Goal: Task Accomplishment & Management: Complete application form

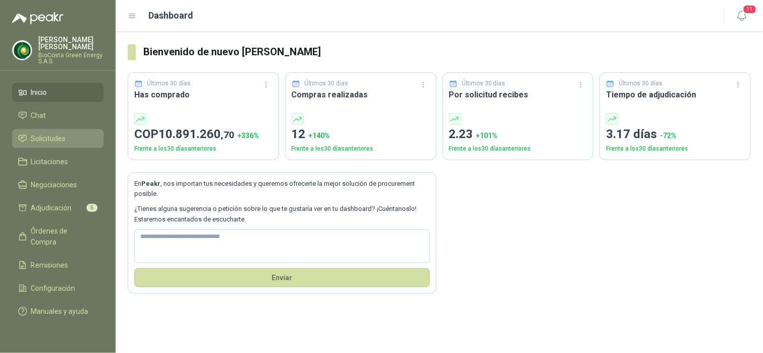
click at [61, 141] on span "Solicitudes" at bounding box center [48, 138] width 35 height 11
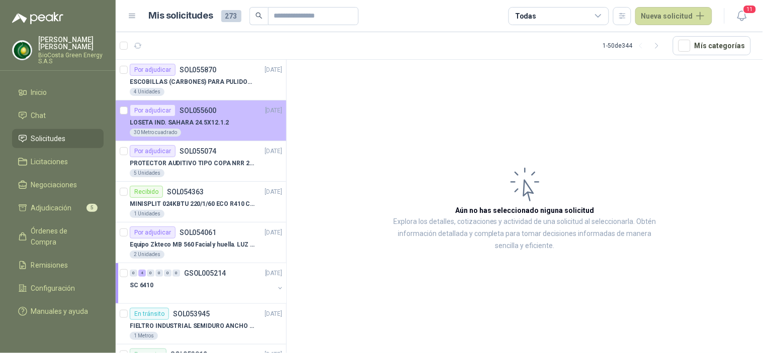
click at [199, 127] on p "LOSETA IND. SAHARA 24.5X12.1.2" at bounding box center [179, 123] width 99 height 10
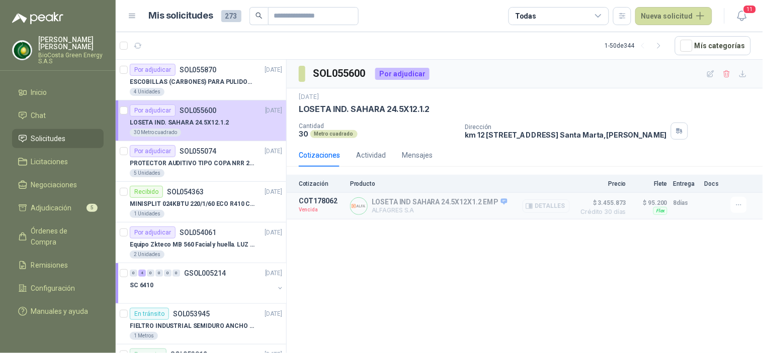
click at [531, 209] on icon "button" at bounding box center [529, 206] width 7 height 5
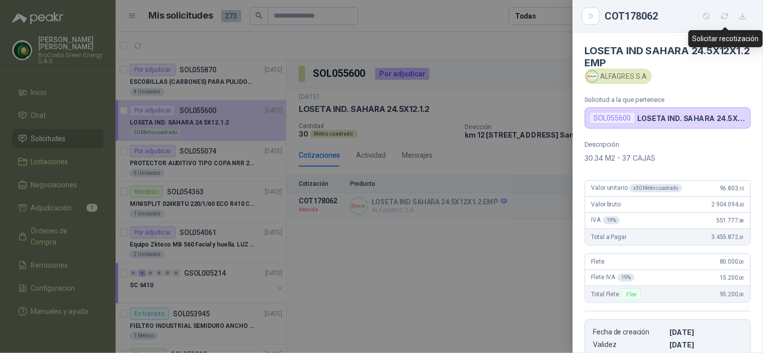
click at [725, 17] on icon "button" at bounding box center [724, 16] width 9 height 9
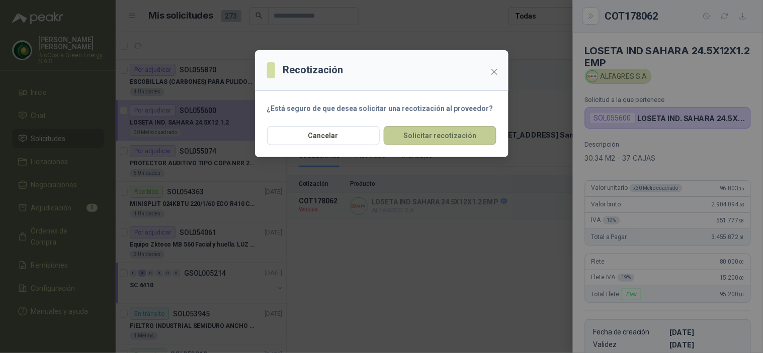
click at [445, 138] on button "Solicitar recotización" at bounding box center [440, 135] width 113 height 19
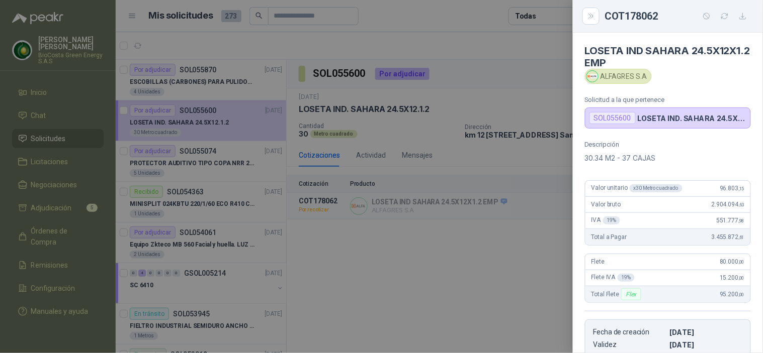
click at [346, 275] on div at bounding box center [381, 176] width 763 height 353
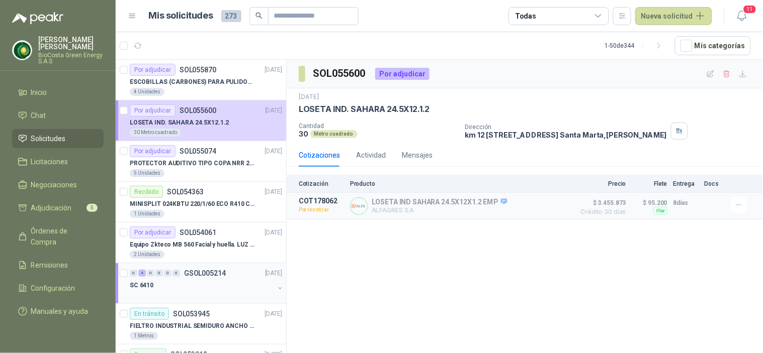
scroll to position [112, 0]
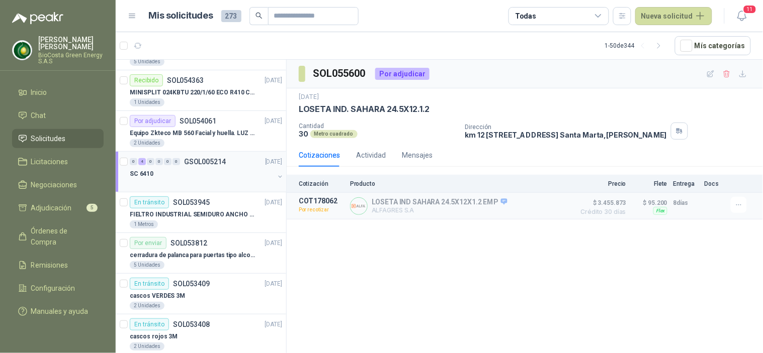
click at [189, 164] on p "GSOL005214" at bounding box center [205, 161] width 42 height 7
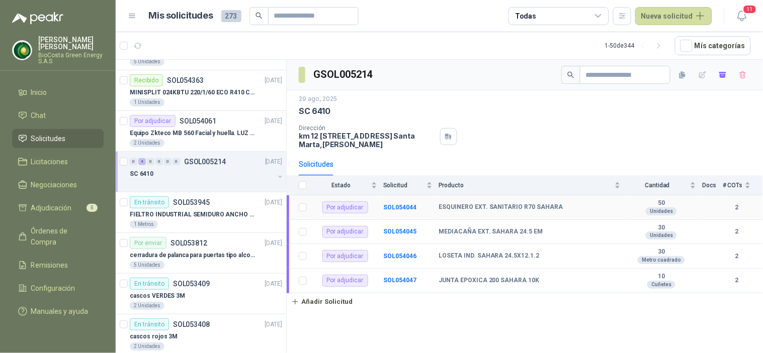
click at [567, 215] on td "ESQUINERO EXT. SANITARIO R70 SAHARA" at bounding box center [532, 208] width 188 height 25
click at [391, 202] on td "SOL054044" at bounding box center [410, 208] width 55 height 25
click at [395, 208] on b "SOL054044" at bounding box center [399, 207] width 33 height 7
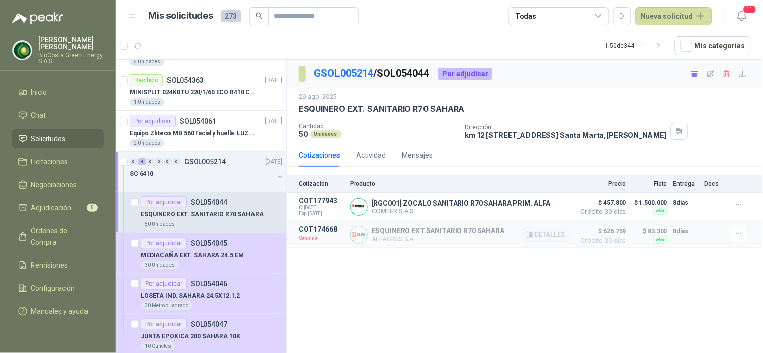
click at [395, 235] on p "ESQUINERO EXT.SANITARIO R70 SAHARA" at bounding box center [437, 231] width 133 height 8
click at [546, 233] on button "Detalles" at bounding box center [545, 235] width 47 height 14
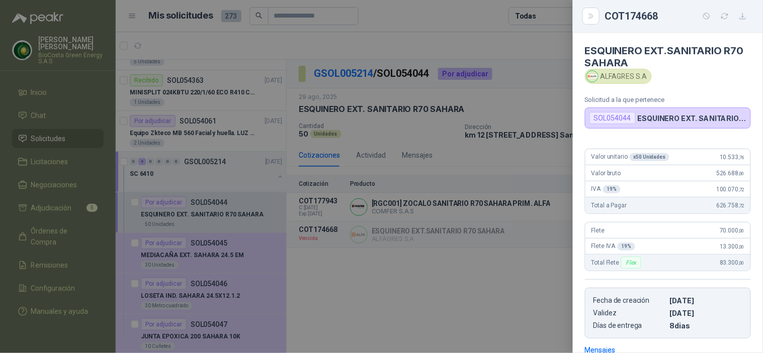
scroll to position [148, 0]
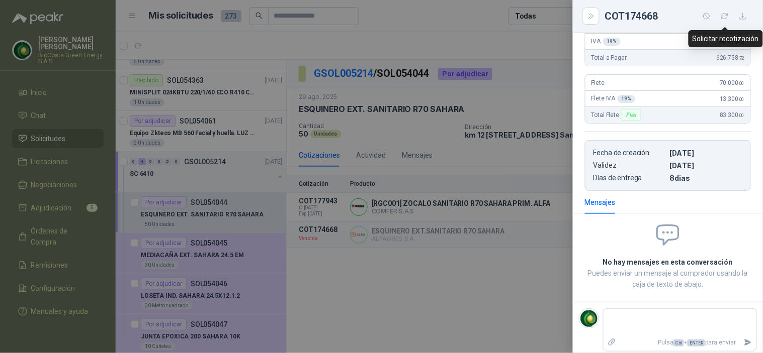
click at [722, 12] on icon "button" at bounding box center [724, 16] width 9 height 9
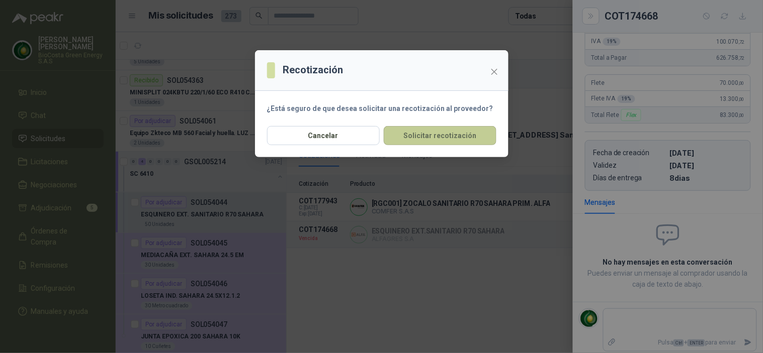
click at [458, 129] on button "Solicitar recotización" at bounding box center [440, 135] width 113 height 19
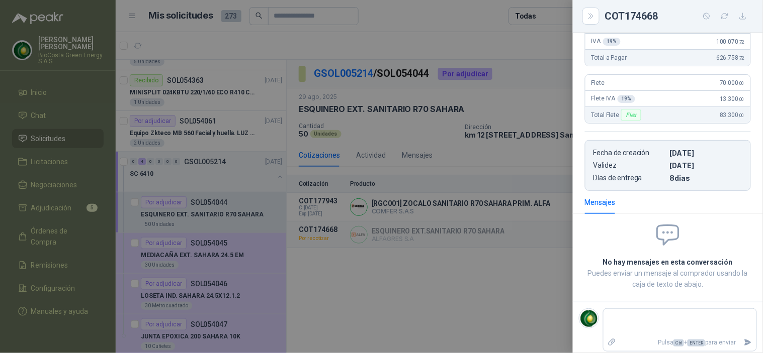
click at [434, 313] on div at bounding box center [381, 176] width 763 height 353
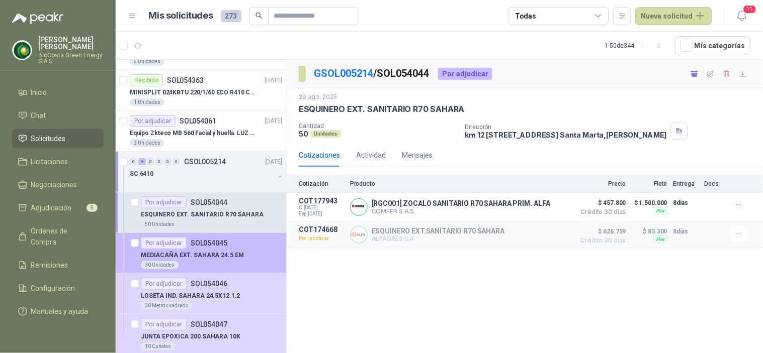
click at [188, 242] on div "Por adjudicar SOL054045" at bounding box center [184, 243] width 86 height 12
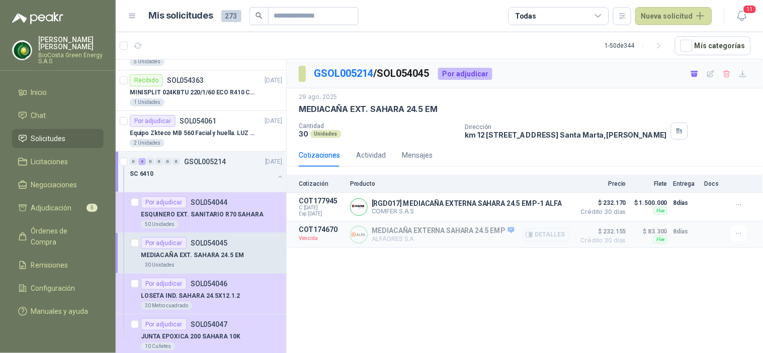
click at [355, 233] on img at bounding box center [358, 235] width 17 height 17
click at [555, 237] on button "Detalles" at bounding box center [545, 235] width 47 height 14
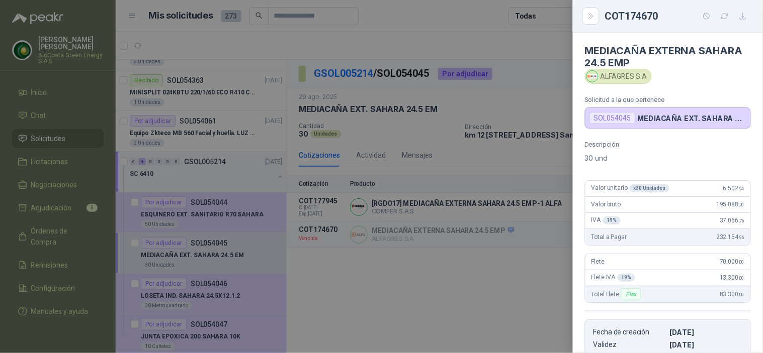
scroll to position [179, 0]
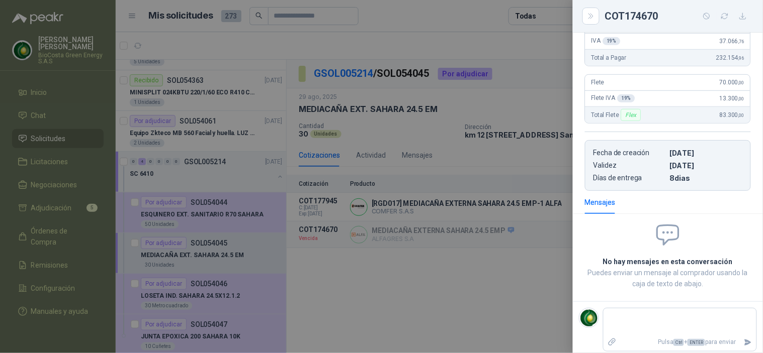
click at [721, 17] on icon "button" at bounding box center [724, 16] width 7 height 6
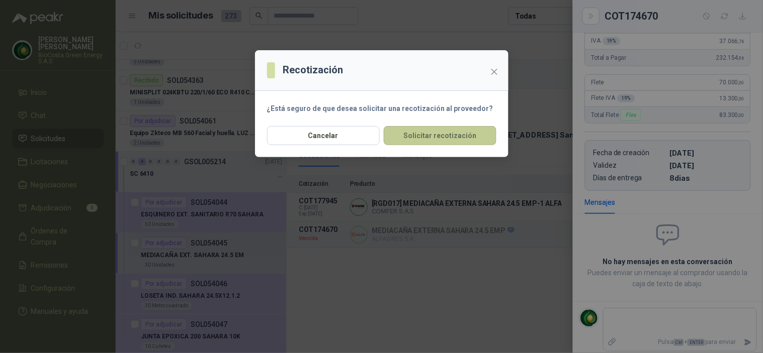
click at [469, 134] on button "Solicitar recotización" at bounding box center [440, 135] width 113 height 19
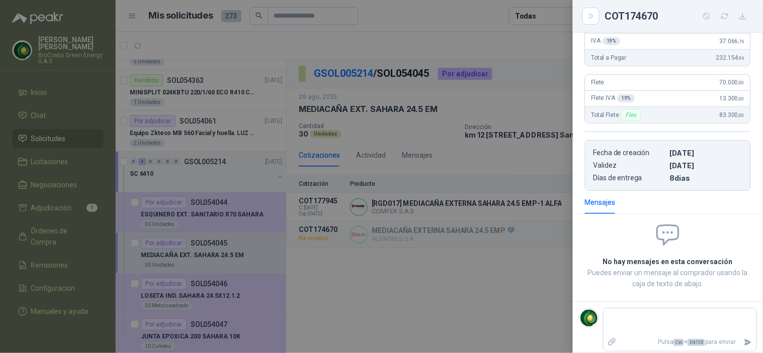
drag, startPoint x: 314, startPoint y: 292, endPoint x: 318, endPoint y: 296, distance: 5.7
click at [318, 296] on div at bounding box center [381, 176] width 763 height 353
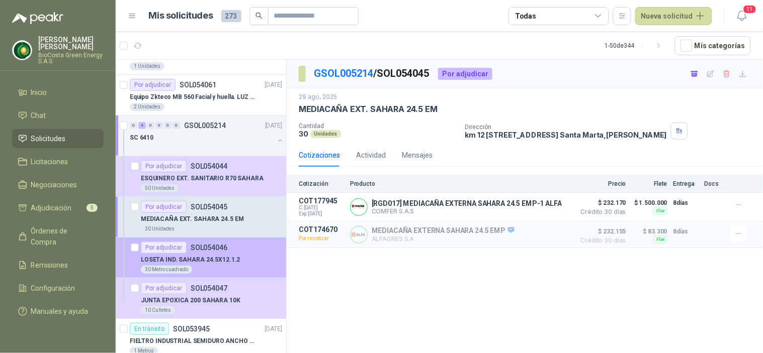
scroll to position [167, 0]
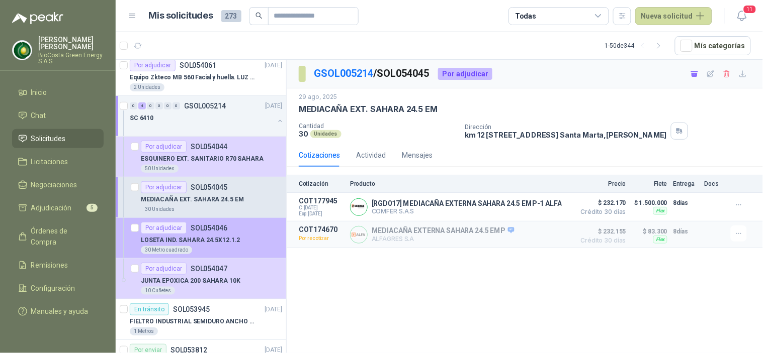
click at [223, 249] on div "30 Metro cuadrado" at bounding box center [211, 250] width 141 height 8
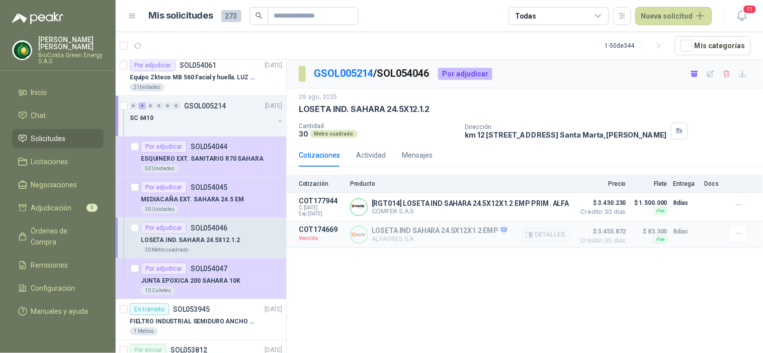
drag, startPoint x: 418, startPoint y: 239, endPoint x: 446, endPoint y: 236, distance: 28.3
click at [421, 239] on p "ALFAGRES S.A" at bounding box center [439, 239] width 136 height 8
click at [543, 234] on button "Detalles" at bounding box center [545, 235] width 47 height 14
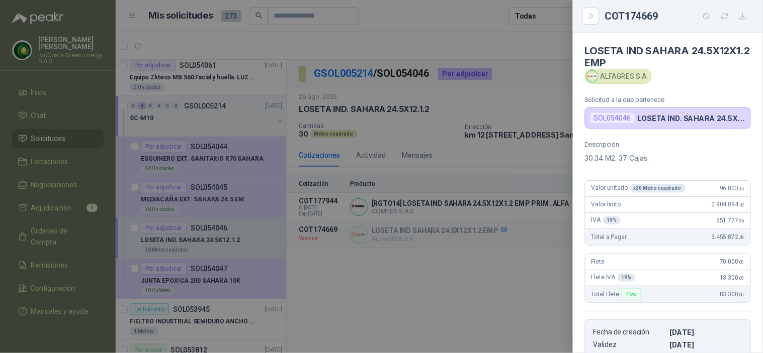
scroll to position [179, 0]
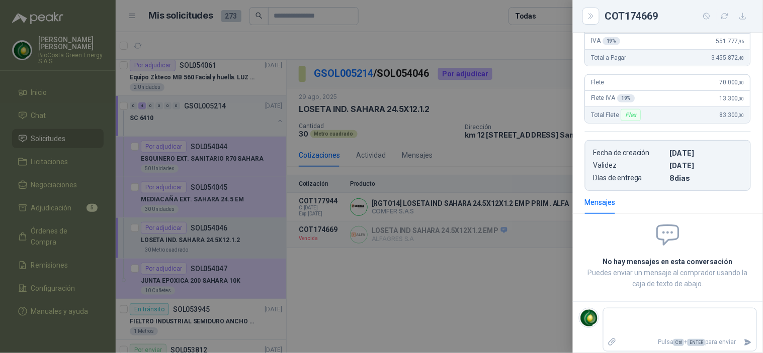
click at [721, 19] on icon "button" at bounding box center [724, 16] width 9 height 9
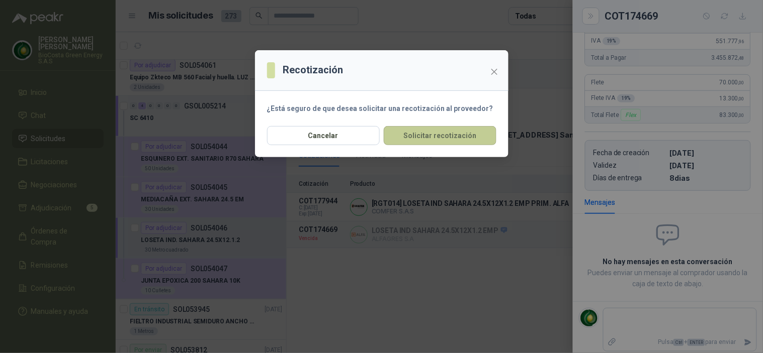
click at [459, 142] on button "Solicitar recotización" at bounding box center [440, 135] width 113 height 19
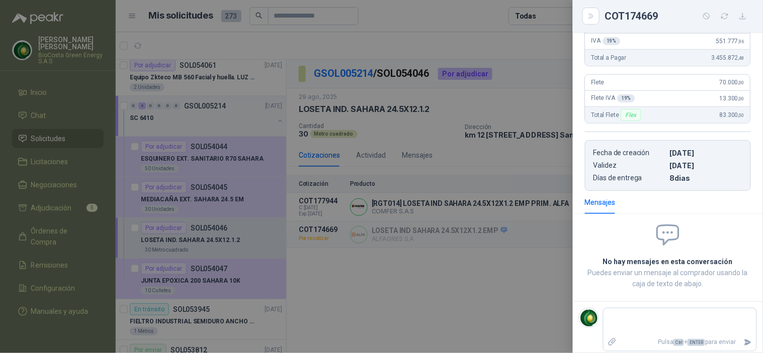
click at [446, 292] on div at bounding box center [381, 176] width 763 height 353
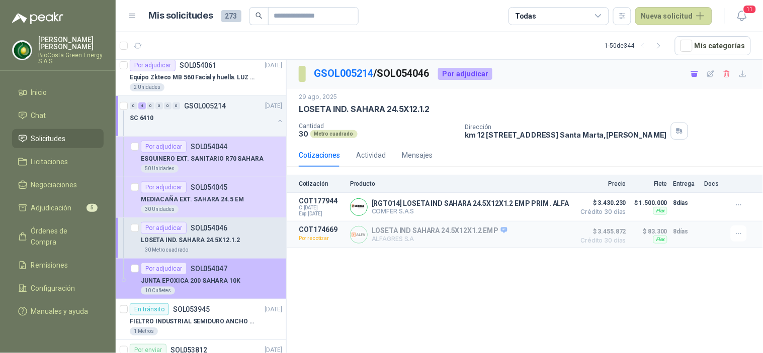
click at [168, 277] on p "JUNTA EPOXICA 200 SAHARA 10K" at bounding box center [191, 281] width 100 height 10
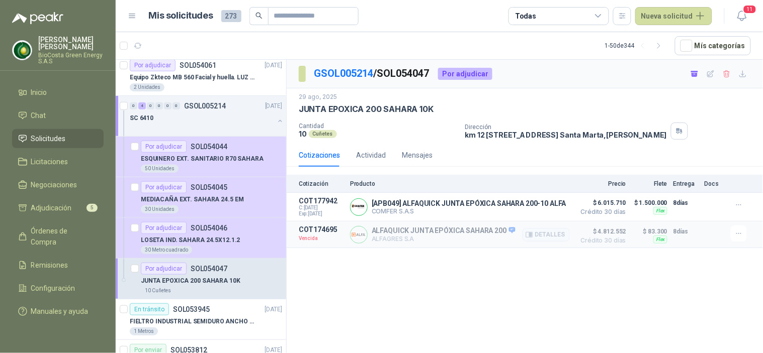
click at [488, 232] on p "ALFAQUICK JUNTA EPÓXICA SAHARA 200" at bounding box center [443, 231] width 144 height 9
click at [558, 232] on button "Detalles" at bounding box center [545, 235] width 47 height 14
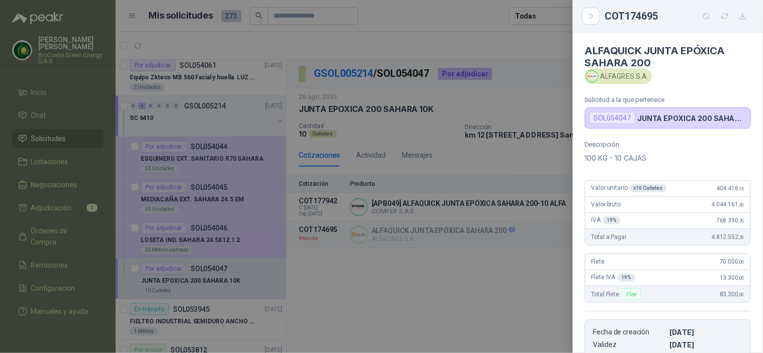
scroll to position [179, 0]
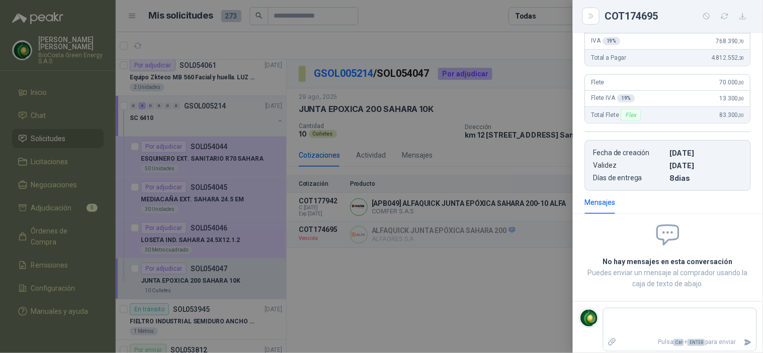
click at [721, 17] on icon "button" at bounding box center [724, 16] width 7 height 6
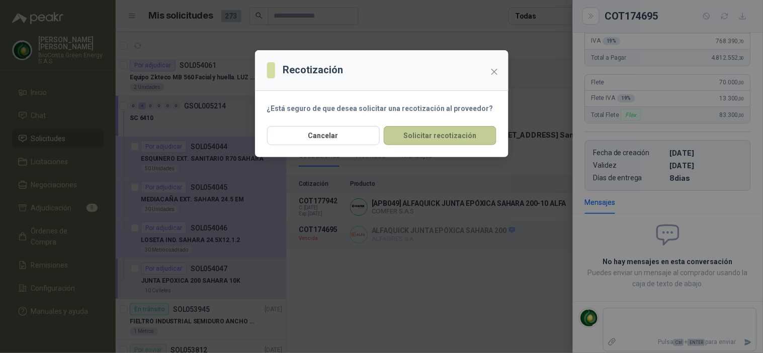
click at [483, 141] on button "Solicitar recotización" at bounding box center [440, 135] width 113 height 19
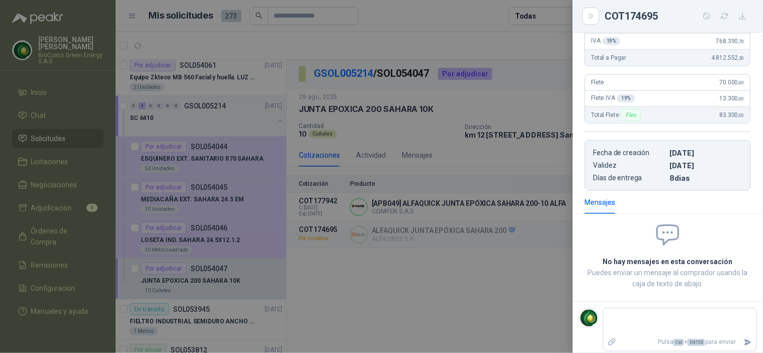
click at [413, 279] on div at bounding box center [381, 176] width 763 height 353
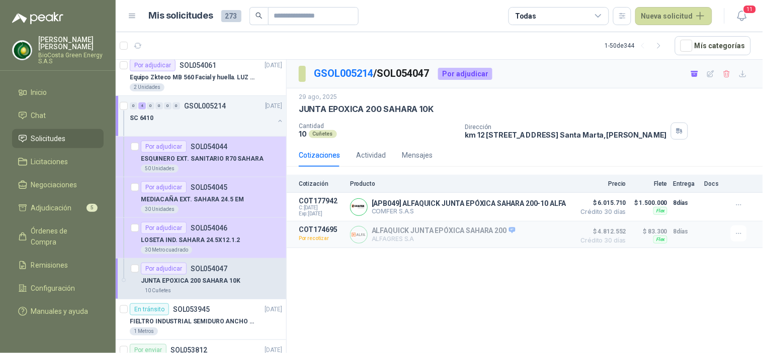
drag, startPoint x: 672, startPoint y: 24, endPoint x: 664, endPoint y: 26, distance: 8.2
click at [670, 24] on button "Nueva solicitud" at bounding box center [673, 16] width 77 height 18
click at [644, 45] on link "Solicitud" at bounding box center [685, 40] width 85 height 18
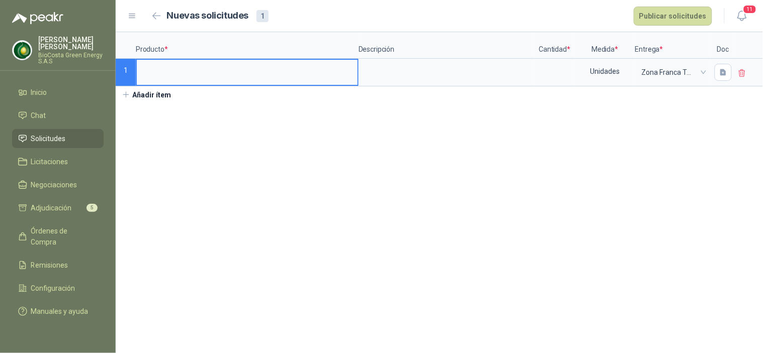
click at [178, 70] on input at bounding box center [247, 70] width 221 height 20
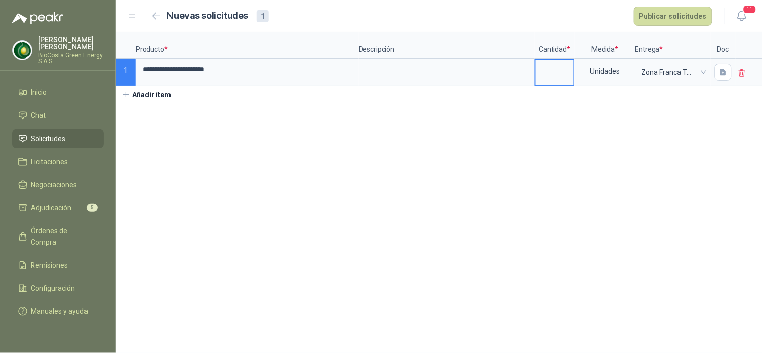
click at [565, 76] on input at bounding box center [554, 70] width 38 height 20
type input "*"
click at [561, 185] on section "**********" at bounding box center [439, 192] width 647 height 321
click at [656, 19] on button "Publicar solicitudes" at bounding box center [672, 16] width 78 height 19
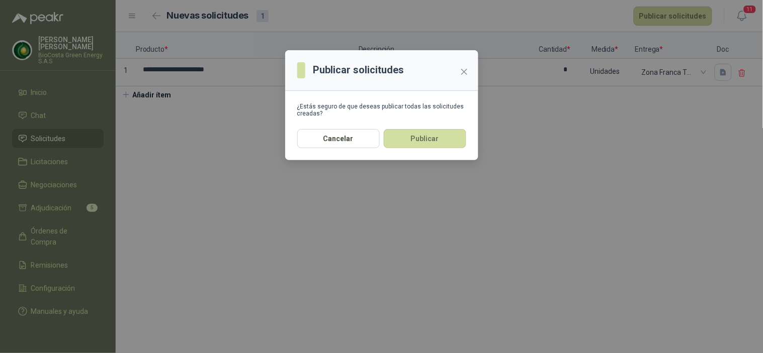
click at [431, 145] on button "Publicar" at bounding box center [425, 138] width 82 height 19
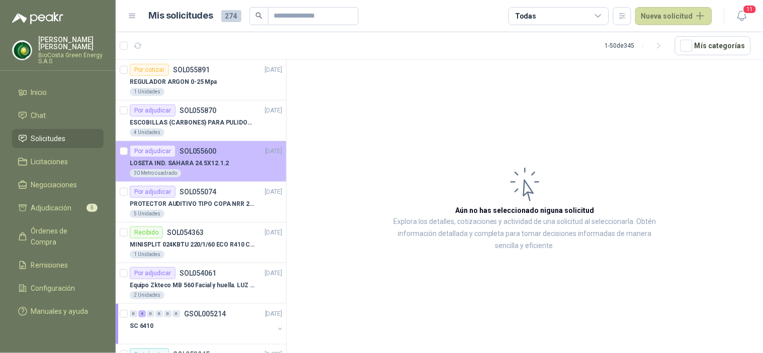
click at [182, 148] on p "SOL055600" at bounding box center [197, 151] width 37 height 7
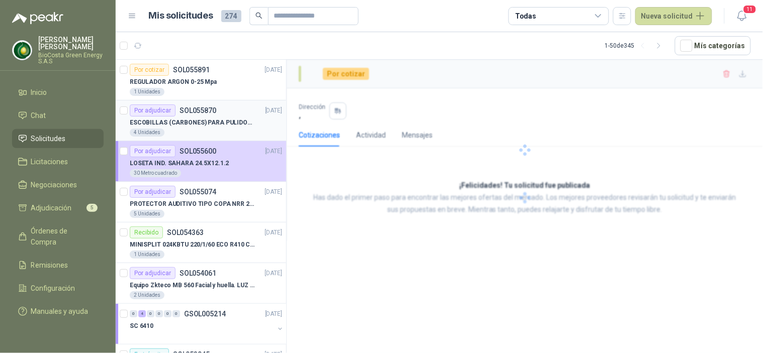
click at [186, 120] on p "ESCOBILLAS (CARBONES) PARA PULIDORA DEWALT" at bounding box center [192, 123] width 125 height 10
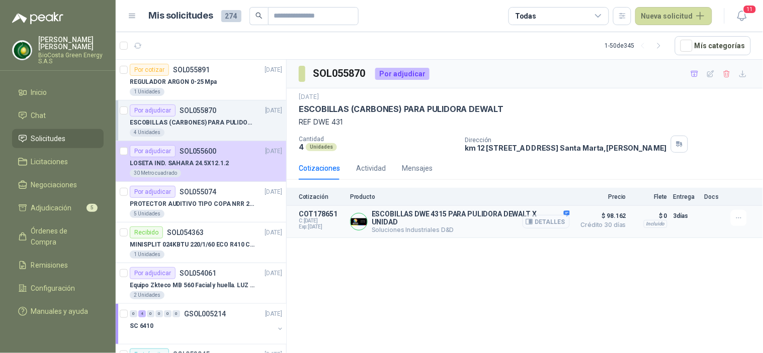
click at [549, 220] on button "Detalles" at bounding box center [545, 222] width 47 height 14
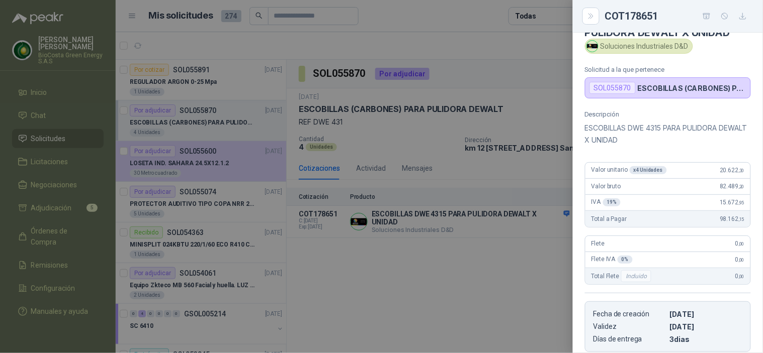
scroll to position [56, 0]
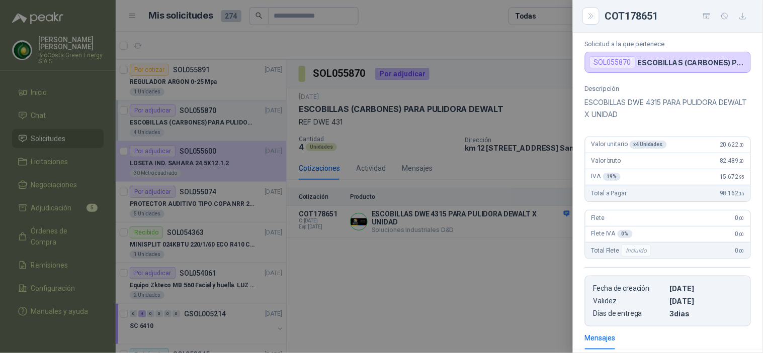
click at [711, 144] on div "Valor unitario x 4 Unidades 20.622 ,30" at bounding box center [667, 145] width 165 height 16
click at [719, 144] on span "20.622 ,30" at bounding box center [731, 144] width 25 height 7
copy span "20.622 ,30"
click at [742, 11] on button "button" at bounding box center [742, 16] width 16 height 16
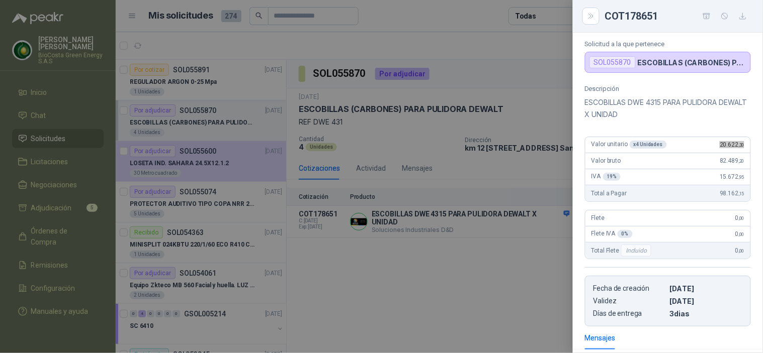
click at [705, 106] on p "ESCOBILLAS DWE 4315 PARA PULIDORA DEWALT X UNIDAD" at bounding box center [668, 109] width 166 height 24
click at [591, 14] on icon "Close" at bounding box center [591, 16] width 9 height 9
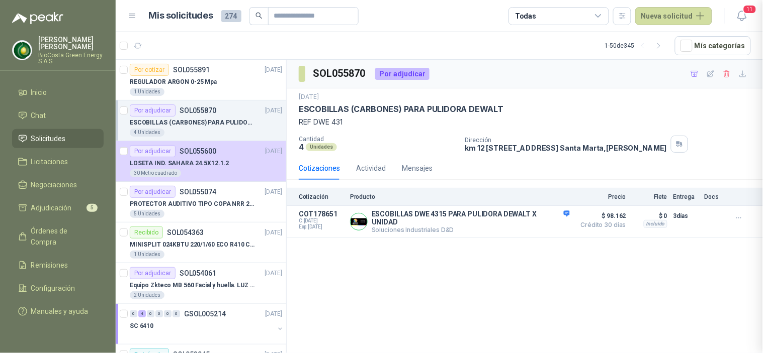
scroll to position [197, 0]
click at [193, 72] on p "SOL055891" at bounding box center [191, 69] width 37 height 7
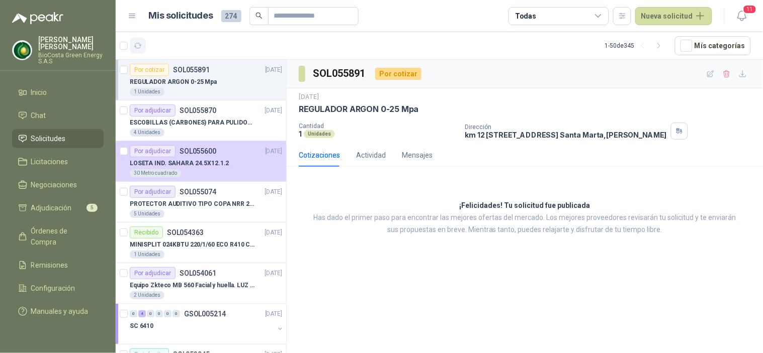
click at [141, 43] on icon "button" at bounding box center [138, 46] width 9 height 9
click at [141, 39] on button "button" at bounding box center [138, 46] width 16 height 16
click at [194, 91] on div at bounding box center [201, 208] width 171 height 297
click at [194, 91] on div "1 Unidades" at bounding box center [206, 92] width 152 height 8
click at [177, 124] on p "ESCOBILLAS (CARBONES) PARA PULIDORA DEWALT" at bounding box center [192, 123] width 125 height 10
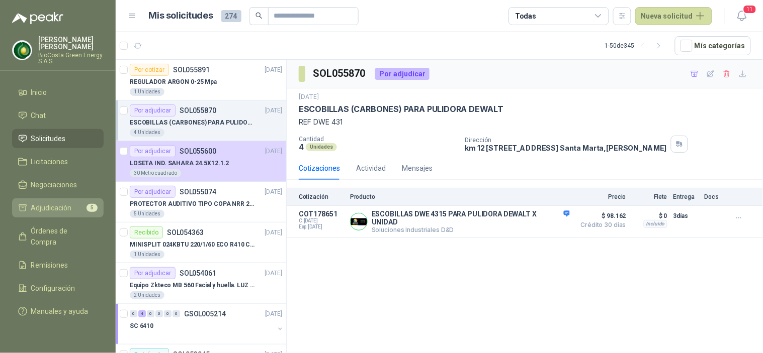
click at [50, 208] on span "Adjudicación" at bounding box center [51, 208] width 41 height 11
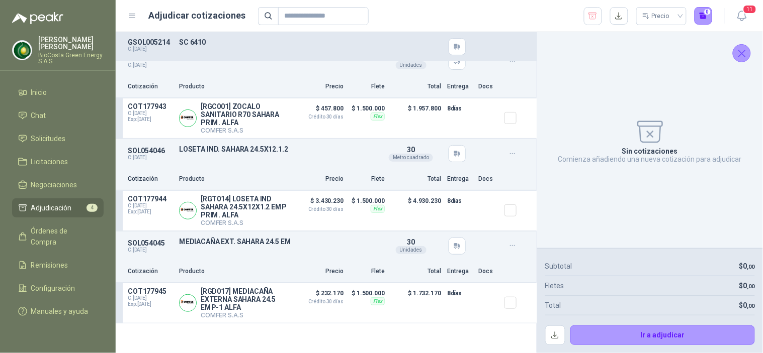
scroll to position [98, 0]
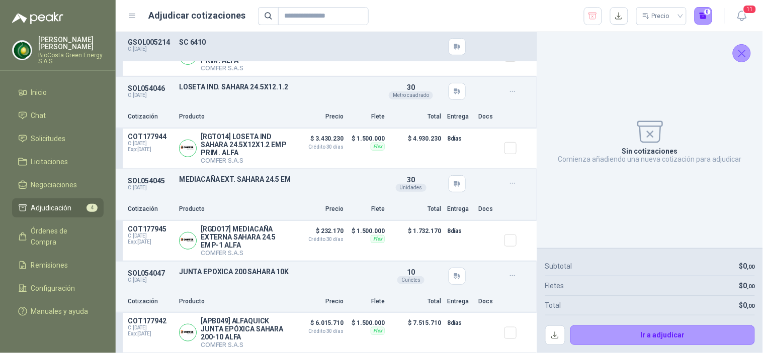
click at [603, 8] on div "Precio 0" at bounding box center [648, 16] width 128 height 18
click at [593, 11] on icon "button" at bounding box center [593, 16] width 10 height 10
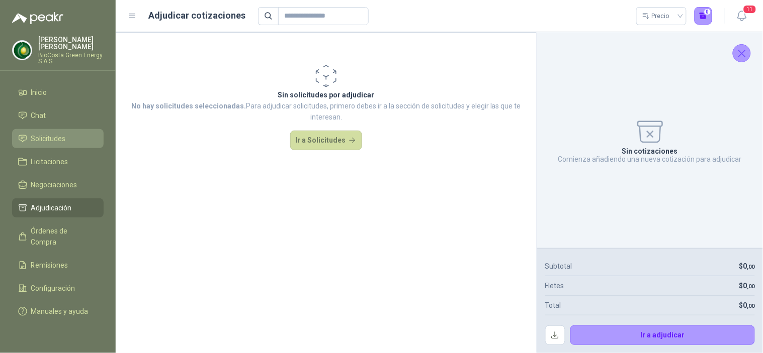
click at [48, 139] on span "Solicitudes" at bounding box center [48, 138] width 35 height 11
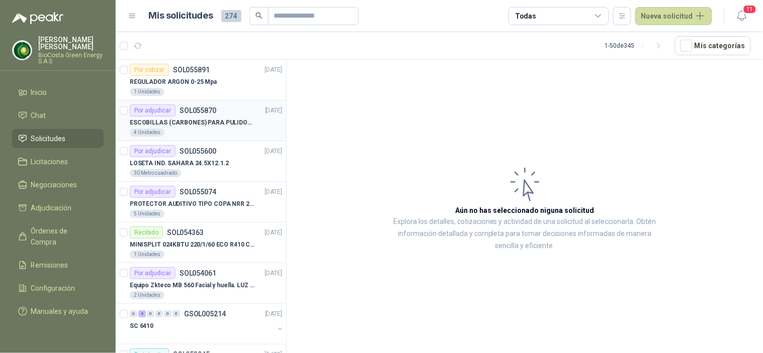
click at [174, 126] on p "ESCOBILLAS (CARBONES) PARA PULIDORA DEWALT" at bounding box center [192, 123] width 125 height 10
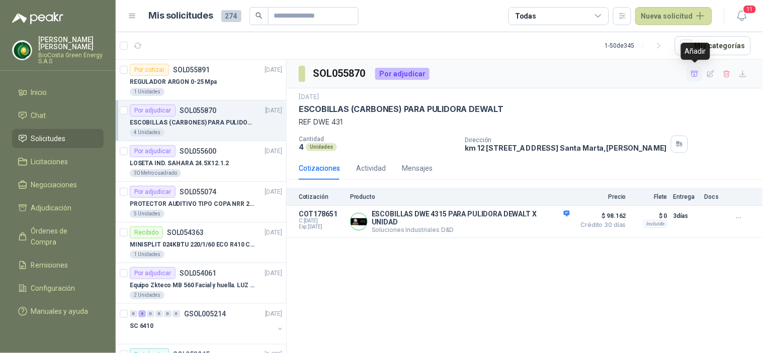
click at [694, 76] on icon "button" at bounding box center [694, 74] width 9 height 9
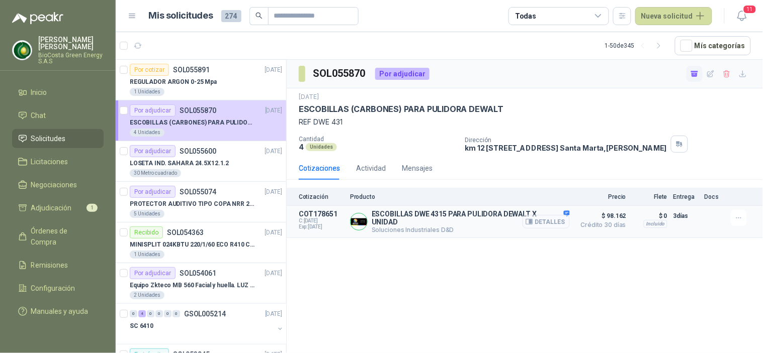
click at [539, 220] on button "Detalles" at bounding box center [545, 222] width 47 height 14
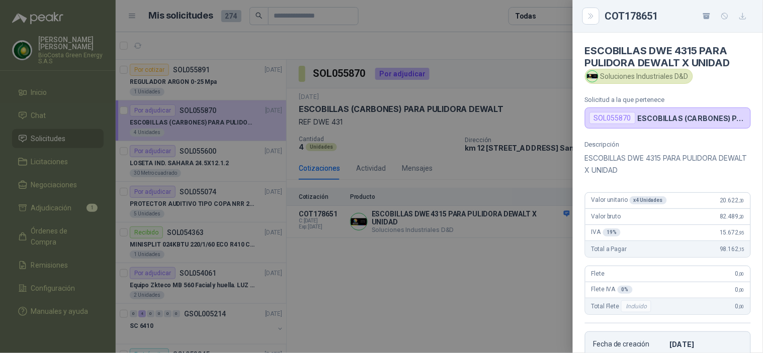
scroll to position [192, 0]
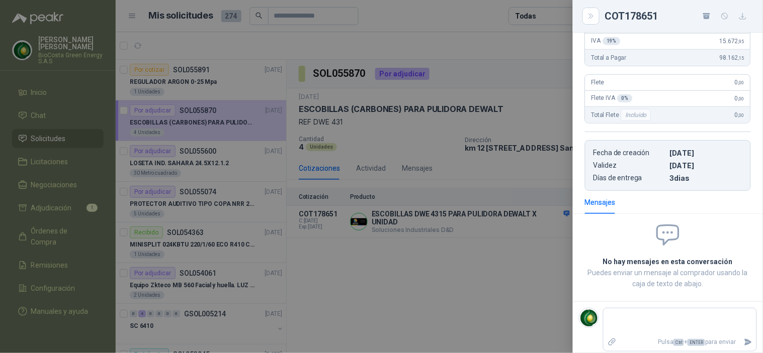
click at [555, 98] on div at bounding box center [381, 176] width 763 height 353
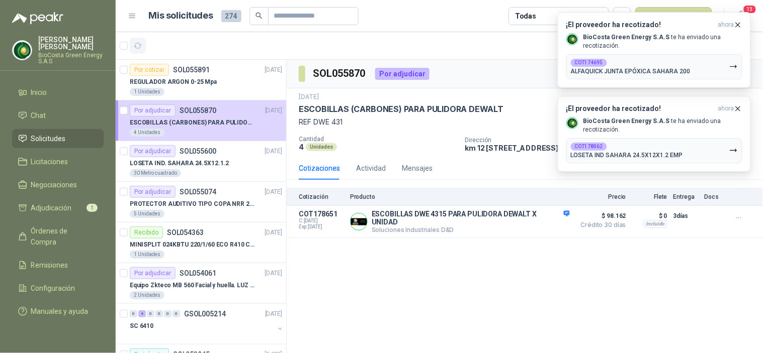
click at [138, 48] on icon "button" at bounding box center [138, 45] width 8 height 5
click at [141, 39] on button "button" at bounding box center [138, 46] width 16 height 16
click at [732, 21] on span "ahora" at bounding box center [726, 25] width 16 height 9
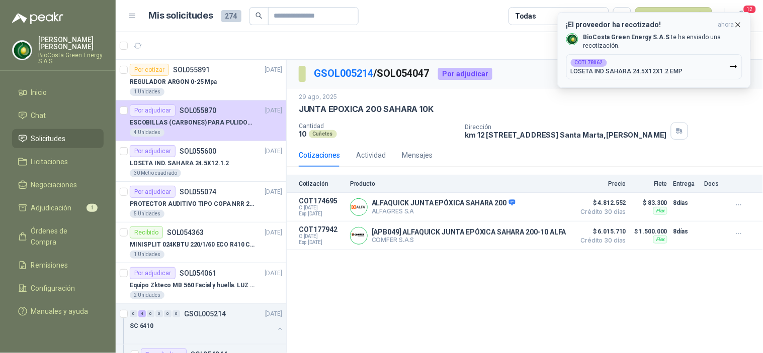
click at [736, 24] on icon "button" at bounding box center [737, 25] width 9 height 9
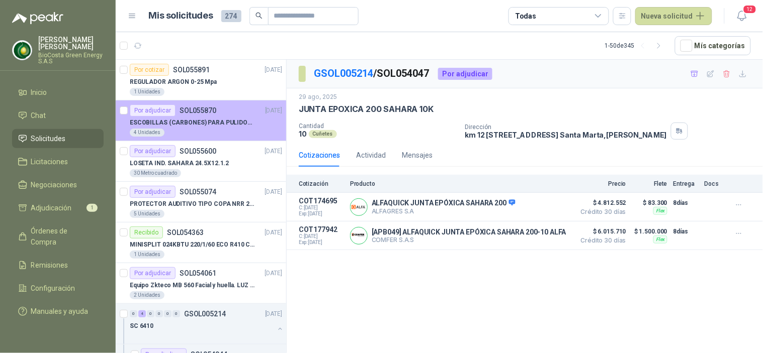
click at [196, 119] on p "ESCOBILLAS (CARBONES) PARA PULIDORA DEWALT" at bounding box center [192, 123] width 125 height 10
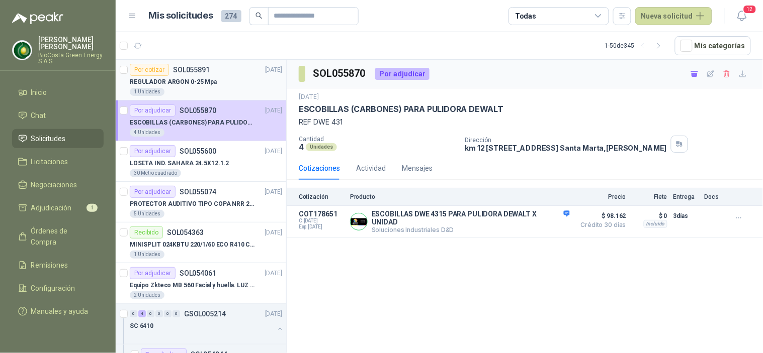
click at [195, 82] on p "REGULADOR ARGON 0-25 Mpa" at bounding box center [173, 82] width 87 height 10
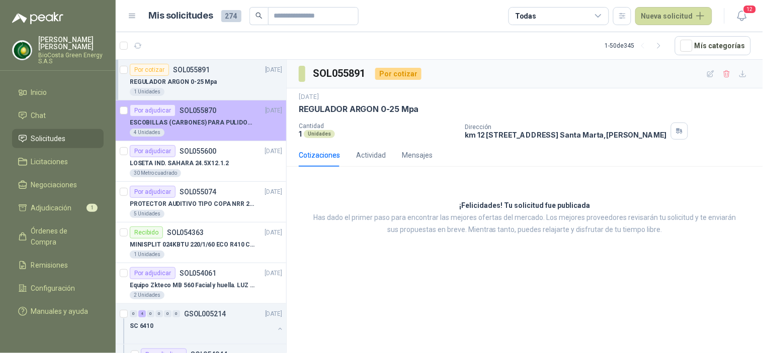
click at [188, 126] on p "ESCOBILLAS (CARBONES) PARA PULIDORA DEWALT" at bounding box center [192, 123] width 125 height 10
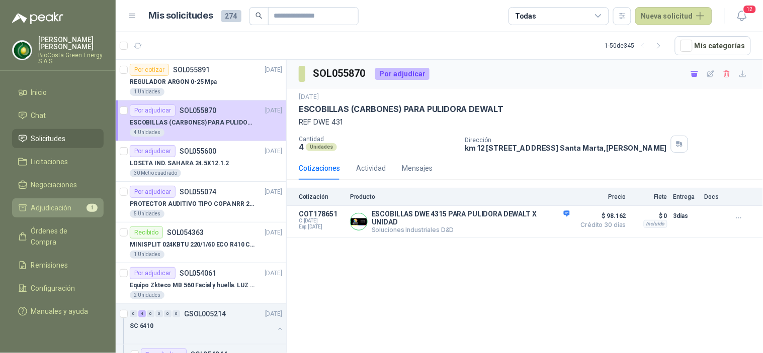
click at [71, 200] on link "Adjudicación 1" at bounding box center [57, 208] width 91 height 19
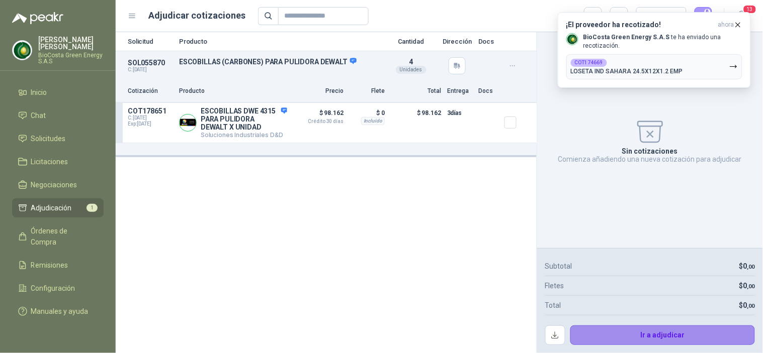
click at [640, 329] on button "Ir a adjudicar" at bounding box center [662, 336] width 185 height 20
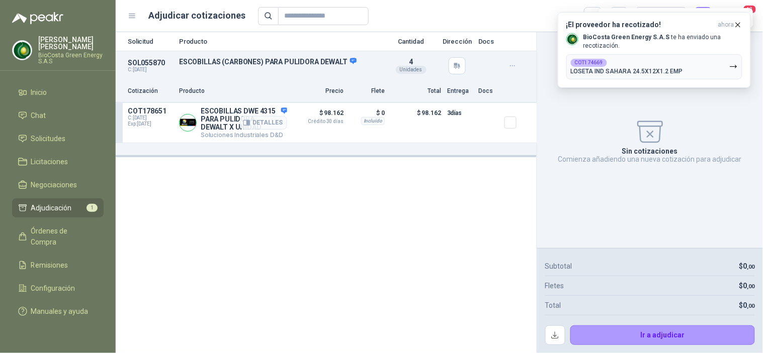
click at [338, 116] on p "$ 98.162 Crédito 30 días" at bounding box center [318, 115] width 50 height 17
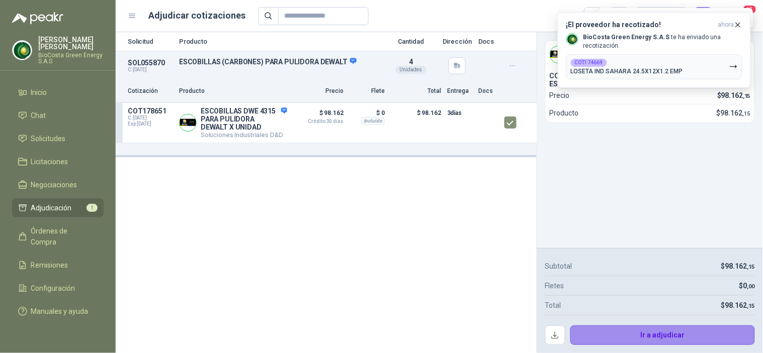
click at [624, 326] on button "Ir a adjudicar" at bounding box center [662, 336] width 185 height 20
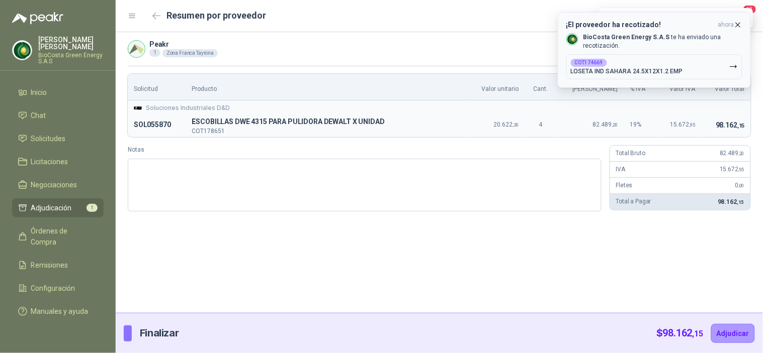
click at [730, 21] on span "ahora" at bounding box center [726, 25] width 16 height 9
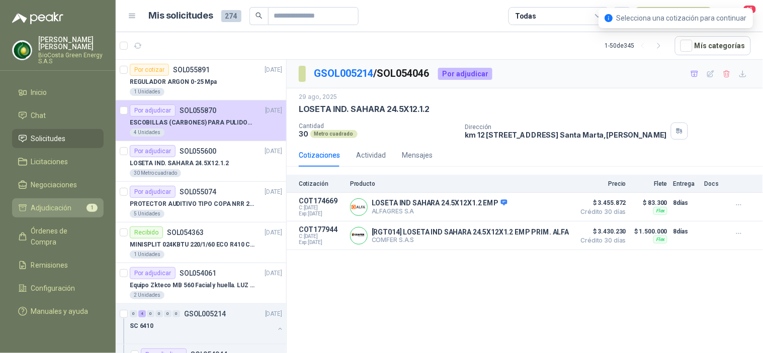
click at [48, 206] on span "Adjudicación" at bounding box center [51, 208] width 41 height 11
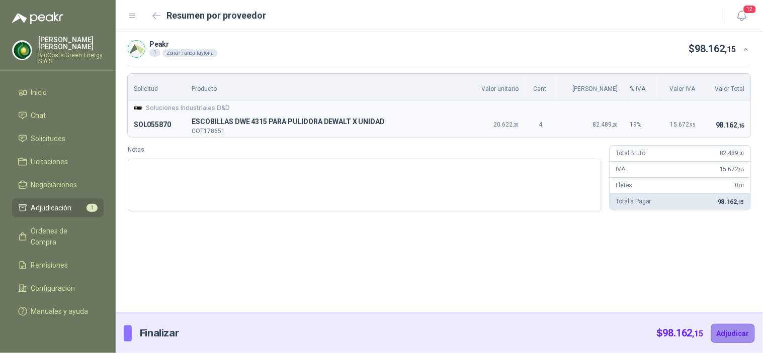
click at [727, 337] on button "Adjudicar" at bounding box center [733, 333] width 44 height 19
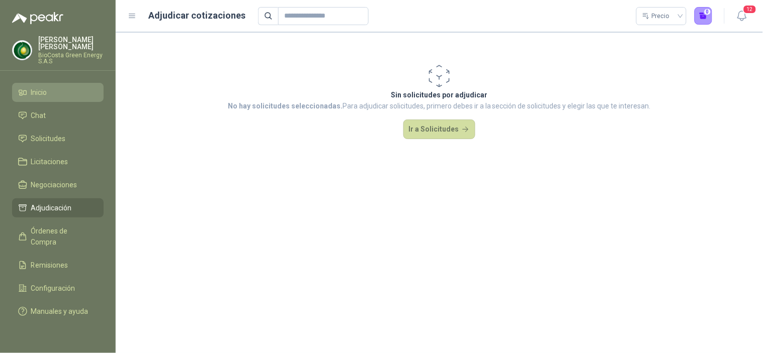
click at [29, 93] on li "Inicio" at bounding box center [57, 92] width 79 height 11
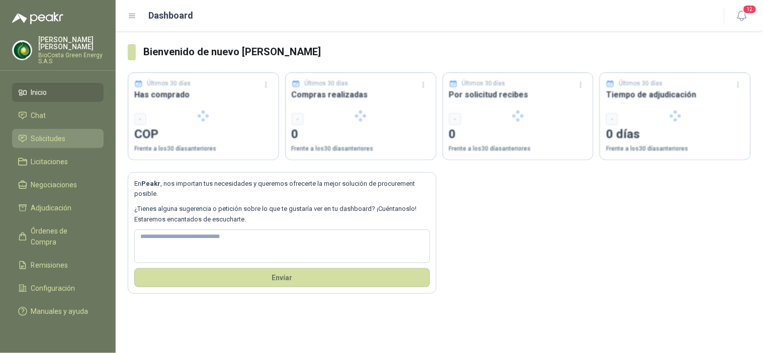
click at [46, 131] on link "Solicitudes" at bounding box center [57, 138] width 91 height 19
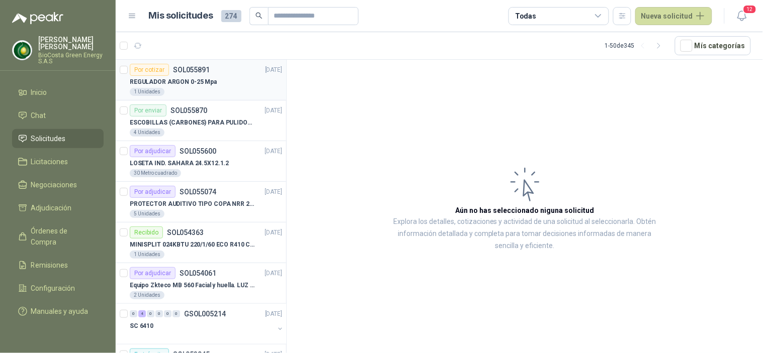
click at [198, 88] on div "1 Unidades" at bounding box center [206, 92] width 152 height 8
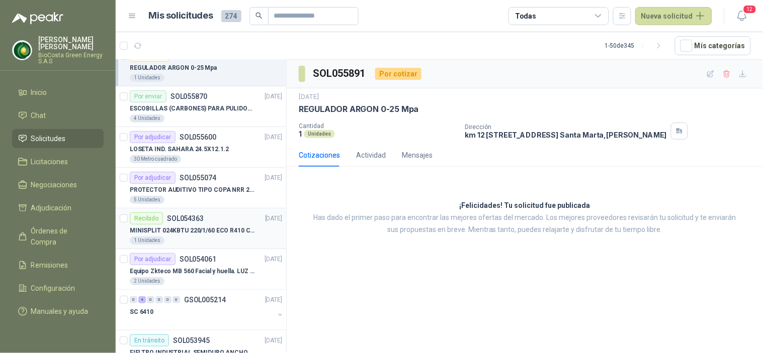
scroll to position [56, 0]
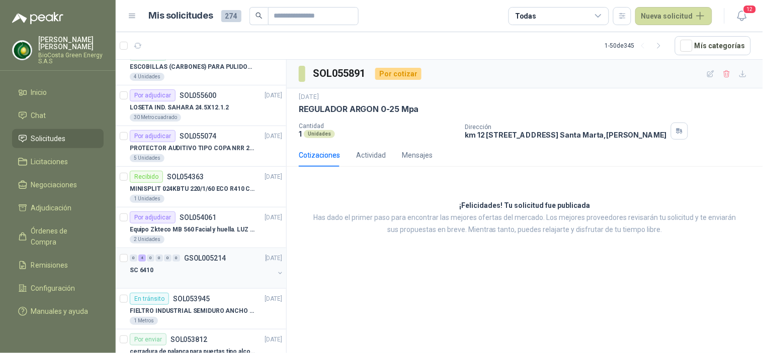
click at [157, 260] on div "0" at bounding box center [159, 258] width 8 height 7
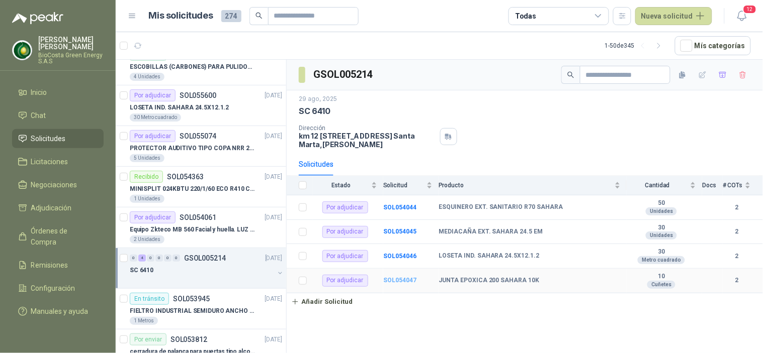
click at [406, 283] on b "SOL054047" at bounding box center [399, 280] width 33 height 7
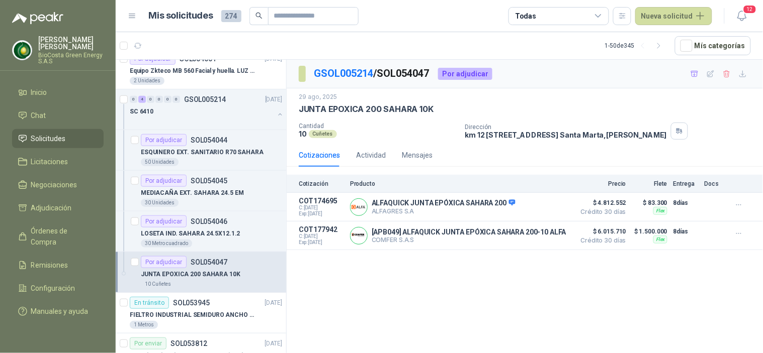
scroll to position [279, 0]
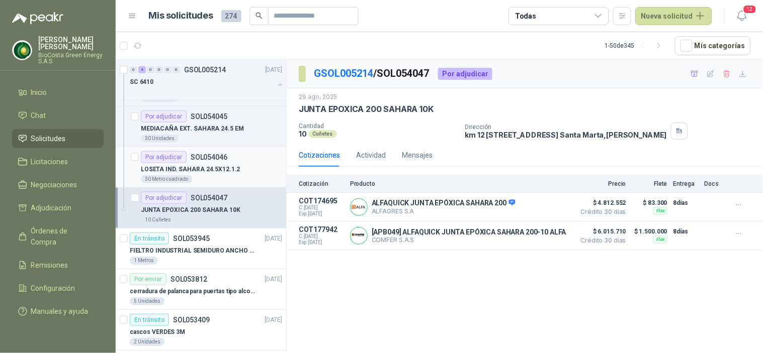
click at [190, 181] on div "30 Metro cuadrado" at bounding box center [166, 179] width 51 height 8
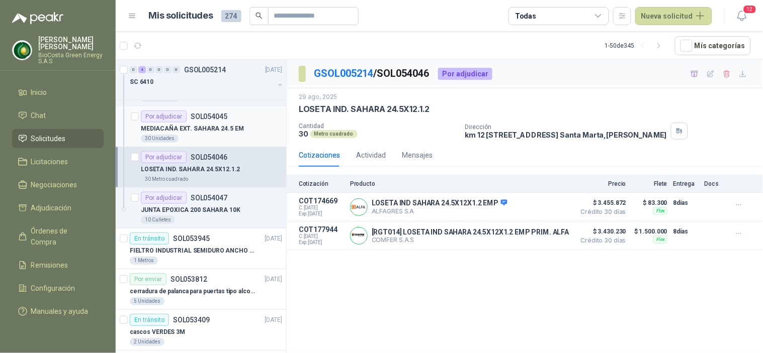
click at [178, 131] on p "MEDIACAÑA EXT. SAHARA 24.5 EM" at bounding box center [192, 129] width 103 height 10
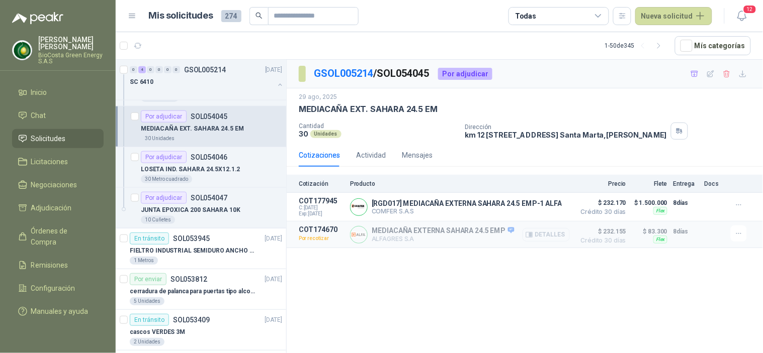
click at [534, 239] on button "Detalles" at bounding box center [545, 235] width 47 height 14
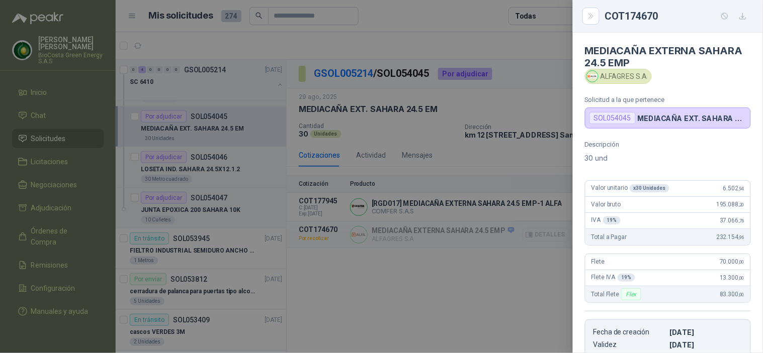
scroll to position [179, 0]
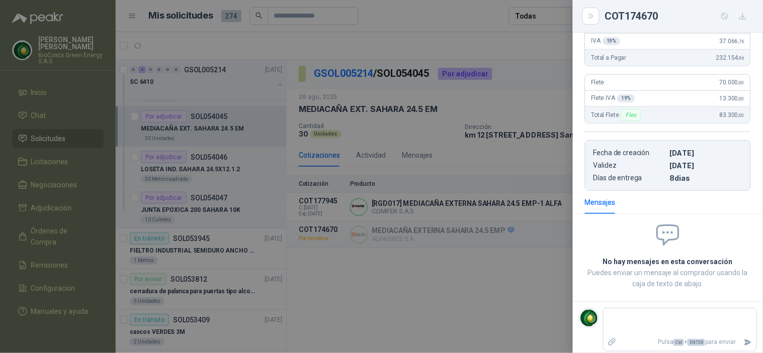
click at [516, 107] on div at bounding box center [381, 176] width 763 height 353
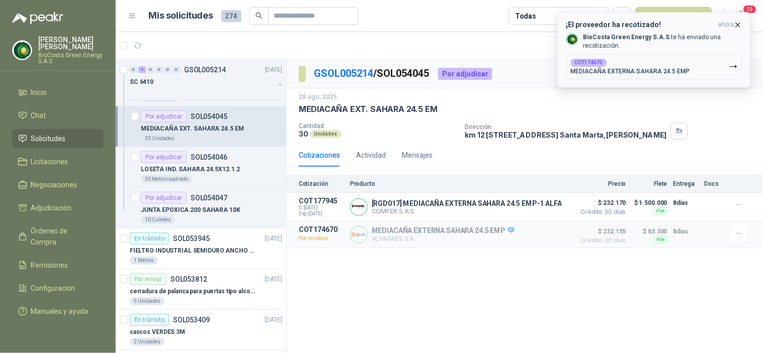
click at [741, 24] on icon "button" at bounding box center [737, 25] width 9 height 9
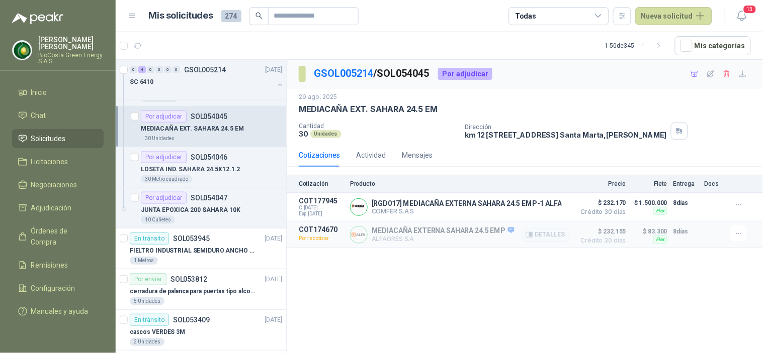
click at [406, 240] on p "ALFAGRES S.A" at bounding box center [442, 239] width 143 height 8
click at [370, 211] on div "[RGD017] MEDIACAÑA EXTERNA SAHARA 24.5 EMP-1 ALFA COMFER S.A.S Detalles" at bounding box center [460, 207] width 220 height 20
click at [542, 208] on button "Detalles" at bounding box center [545, 208] width 47 height 14
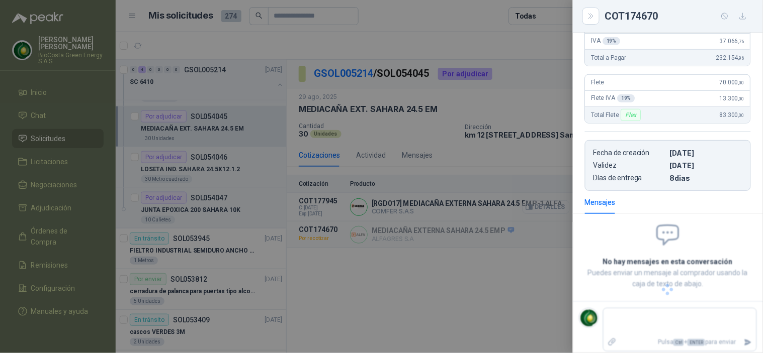
scroll to position [159, 0]
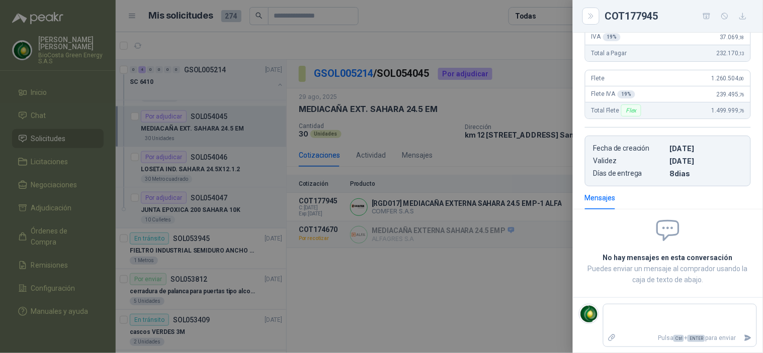
click at [489, 160] on div at bounding box center [381, 176] width 763 height 353
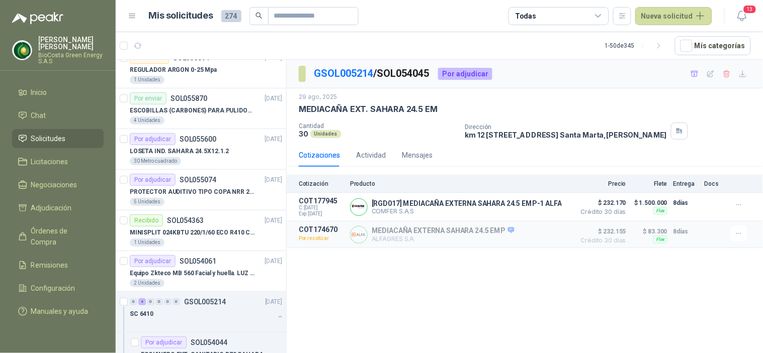
scroll to position [0, 0]
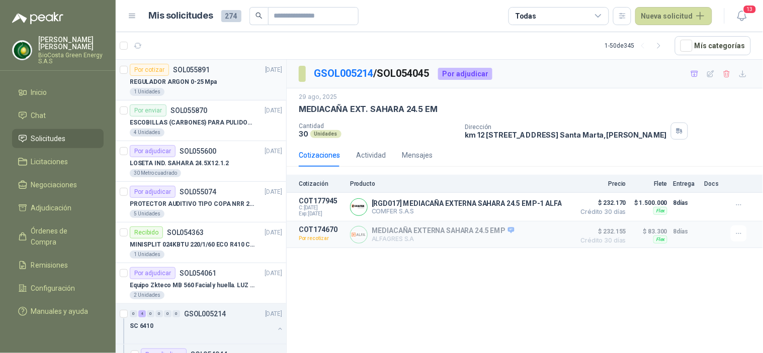
click at [169, 73] on div "Por cotizar SOL055891" at bounding box center [170, 70] width 80 height 12
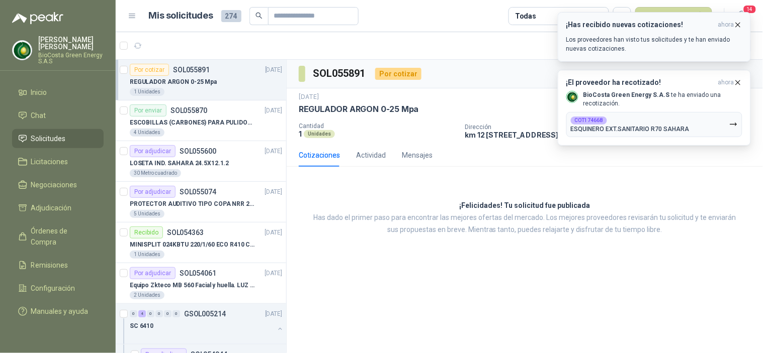
click at [661, 25] on h3 "¡Has recibido nuevas cotizaciones!" at bounding box center [640, 25] width 148 height 9
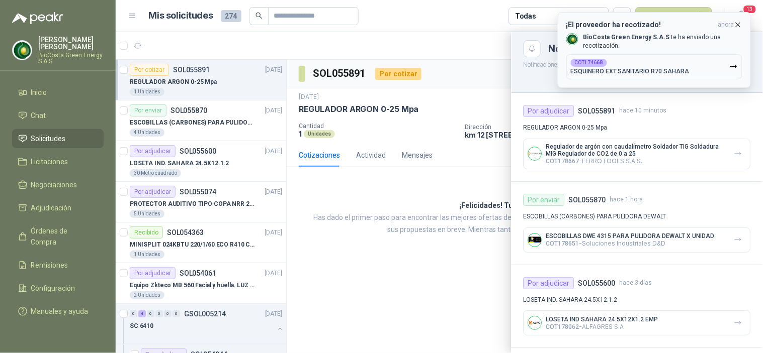
click at [730, 23] on span "ahora" at bounding box center [726, 25] width 16 height 9
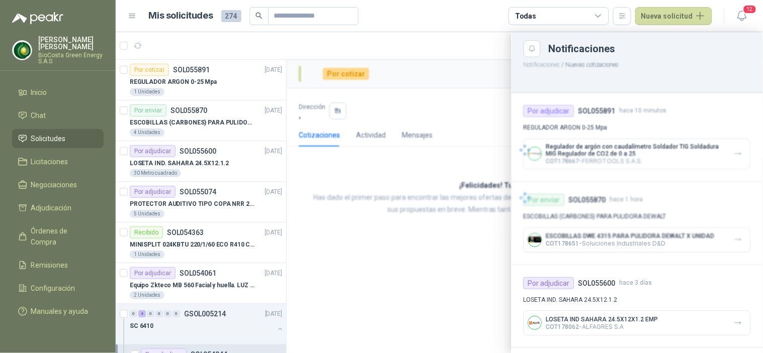
click at [186, 77] on div at bounding box center [439, 192] width 647 height 321
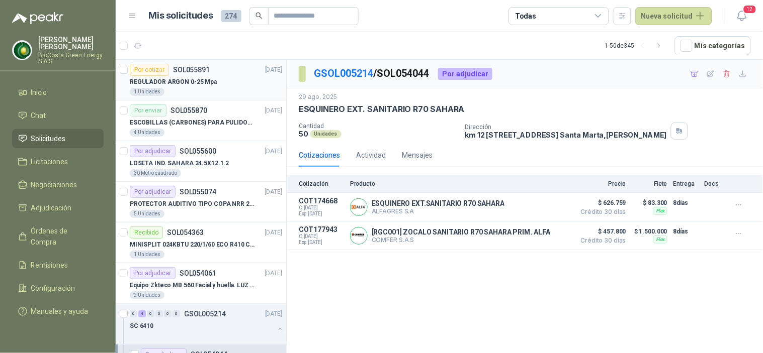
click at [182, 84] on p "REGULADOR ARGON 0-25 Mpa" at bounding box center [173, 82] width 87 height 10
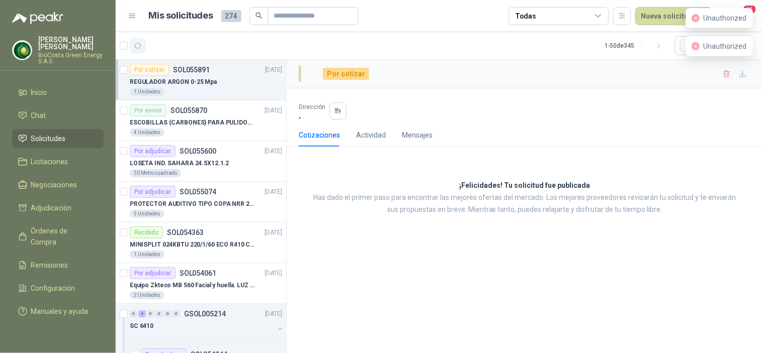
click at [134, 48] on icon "button" at bounding box center [138, 46] width 9 height 9
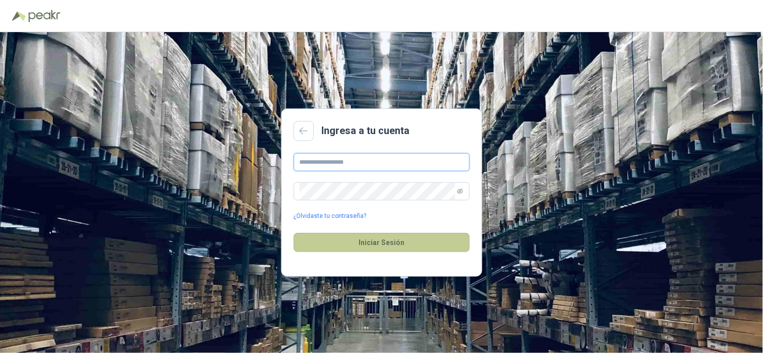
type input "**********"
click at [344, 247] on button "Iniciar Sesión" at bounding box center [382, 242] width 176 height 19
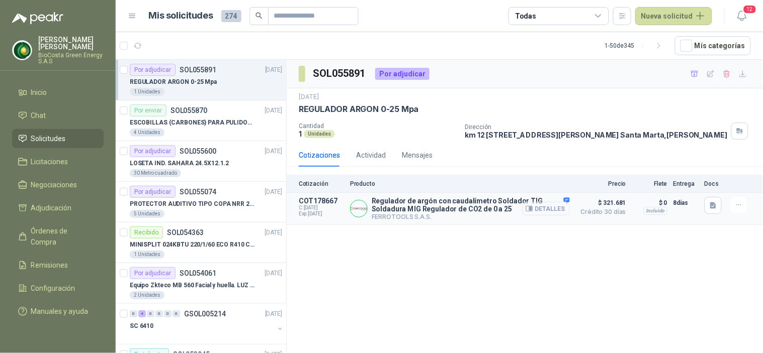
click at [554, 210] on button "Detalles" at bounding box center [545, 209] width 47 height 14
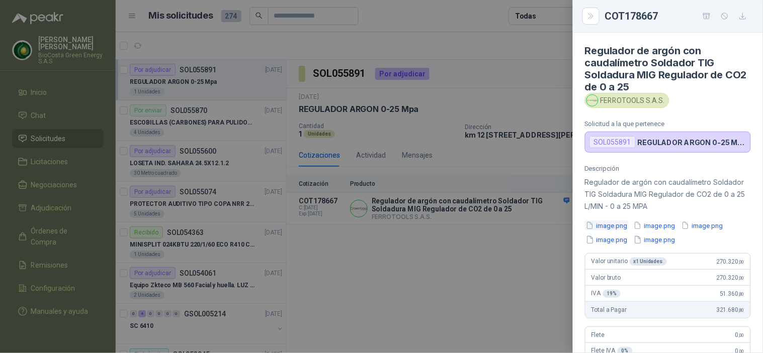
click at [610, 223] on button "image.png" at bounding box center [607, 226] width 44 height 11
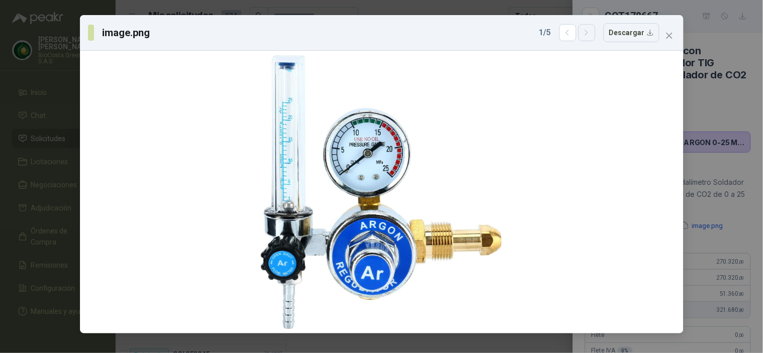
click at [589, 36] on icon "button" at bounding box center [586, 33] width 9 height 9
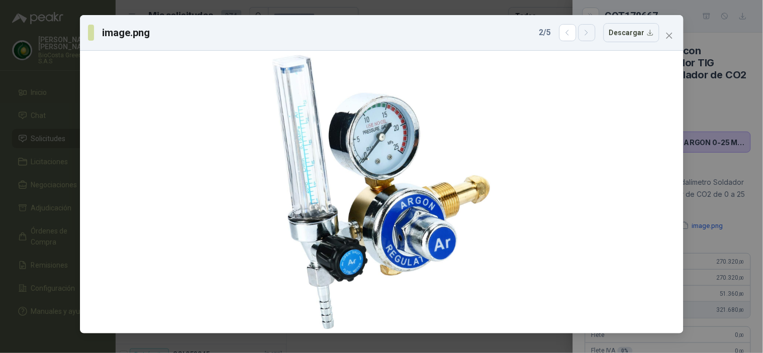
click at [589, 36] on icon "button" at bounding box center [586, 33] width 9 height 9
